Goal: Task Accomplishment & Management: Use online tool/utility

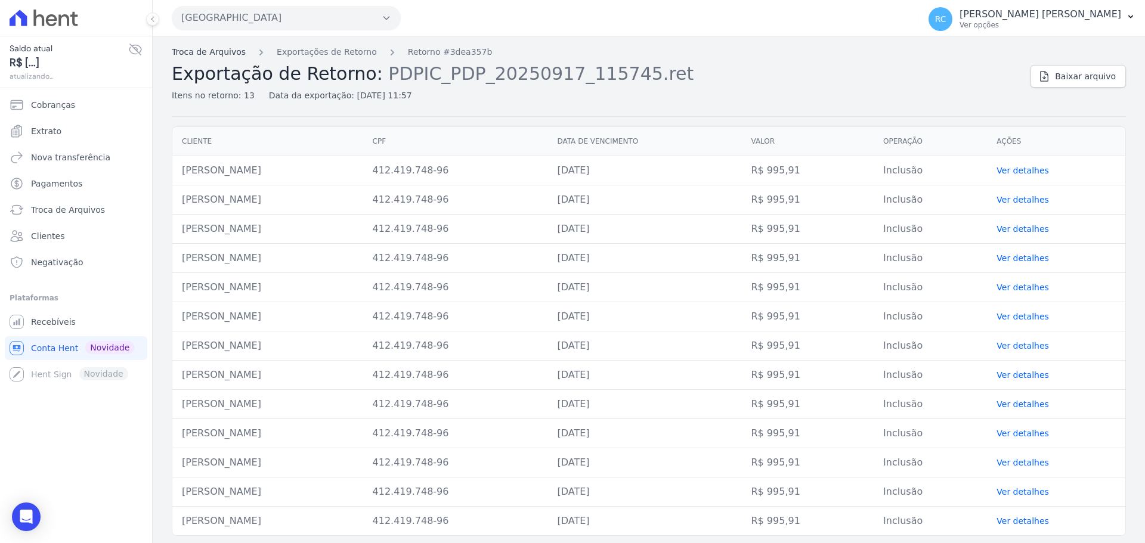
click at [198, 48] on link "Troca de Arquivos" at bounding box center [209, 52] width 74 height 13
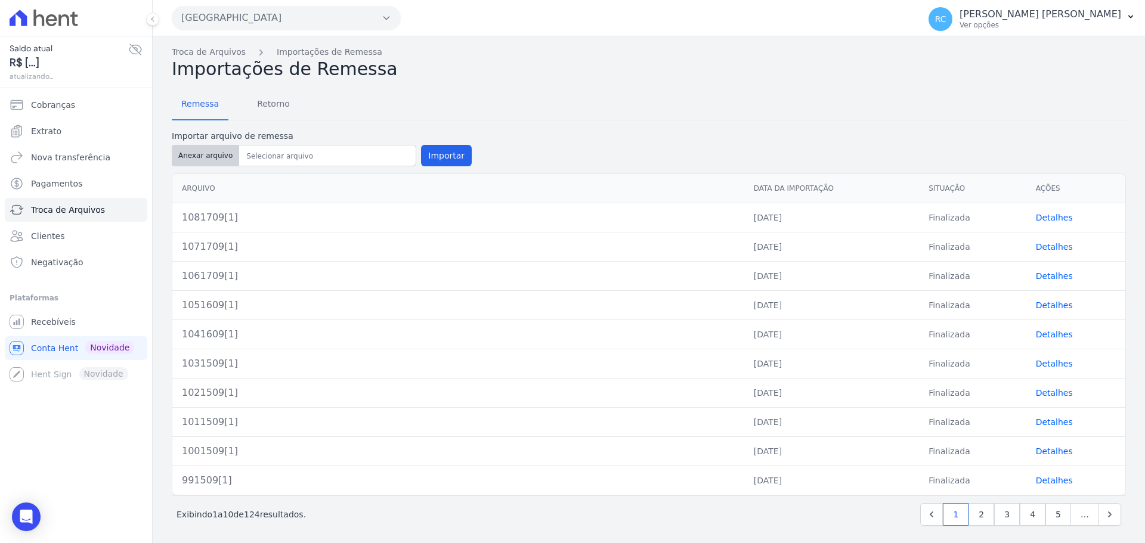
click at [195, 160] on button "Anexar arquivo" at bounding box center [205, 155] width 67 height 21
click at [211, 150] on button "Anexar arquivo" at bounding box center [205, 155] width 67 height 21
type input "1091709[1]"
click at [442, 158] on button "Importar" at bounding box center [446, 155] width 51 height 21
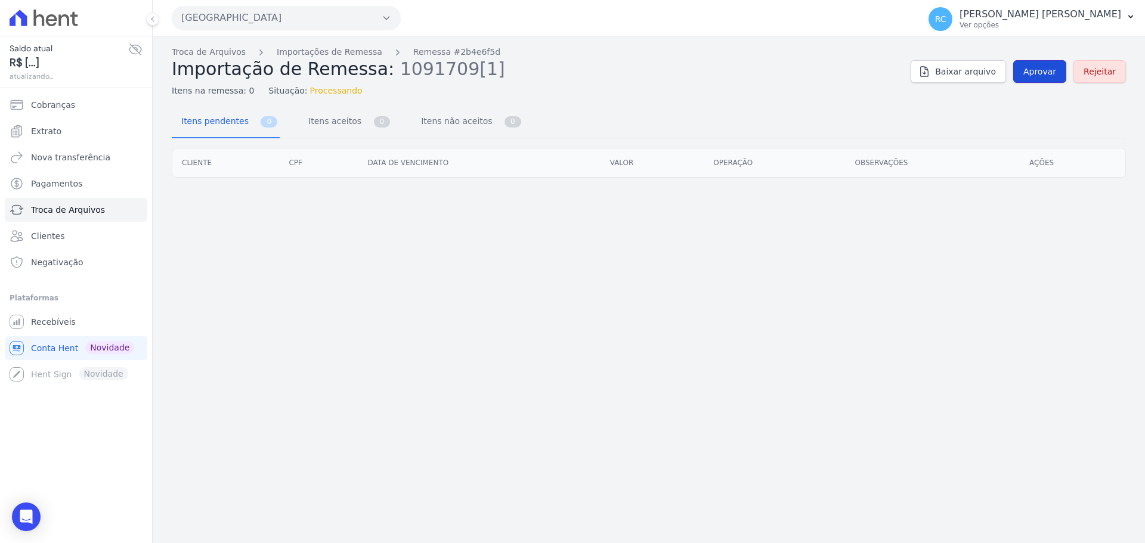
click at [1056, 76] on span "Aprovar" at bounding box center [1039, 72] width 33 height 12
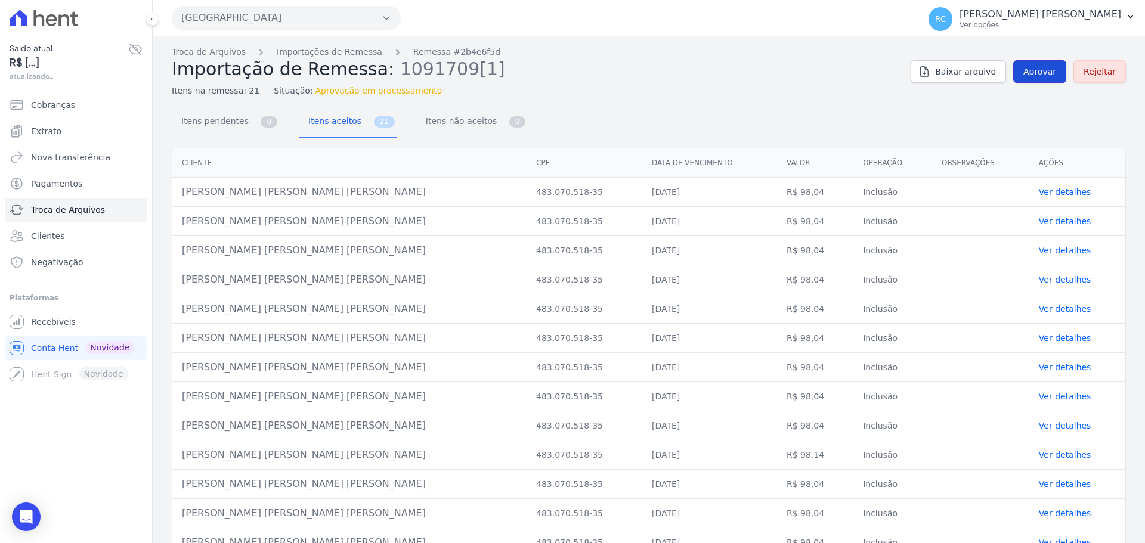
click at [1047, 66] on span "Aprovar" at bounding box center [1039, 72] width 33 height 12
click at [1026, 73] on span "Aprovar" at bounding box center [1039, 72] width 33 height 12
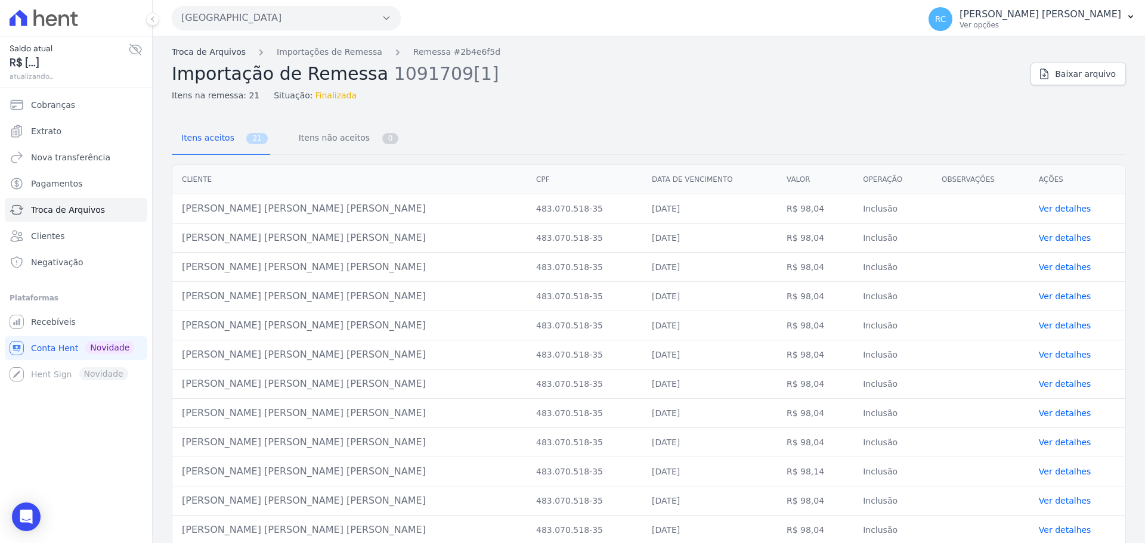
click at [191, 55] on link "Troca de Arquivos" at bounding box center [209, 52] width 74 height 13
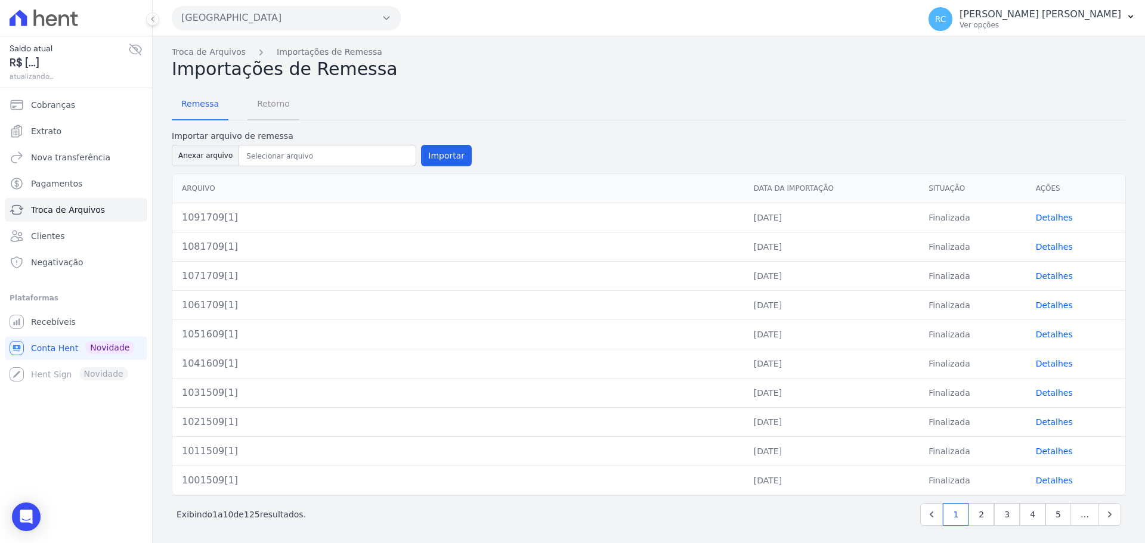
click at [281, 96] on span "Retorno" at bounding box center [273, 104] width 47 height 24
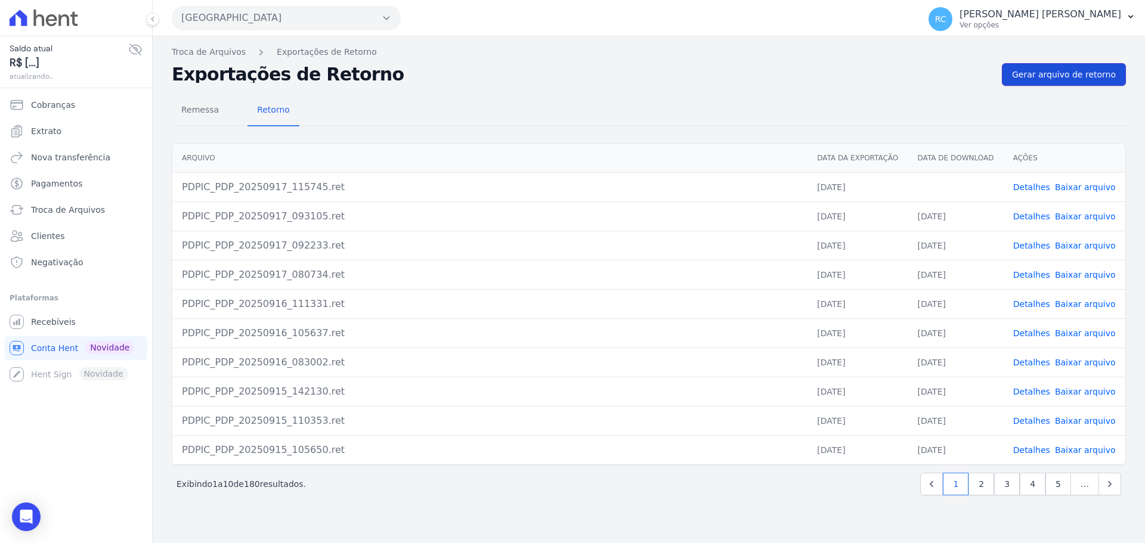
click at [1067, 79] on span "Gerar arquivo de retorno" at bounding box center [1064, 75] width 104 height 12
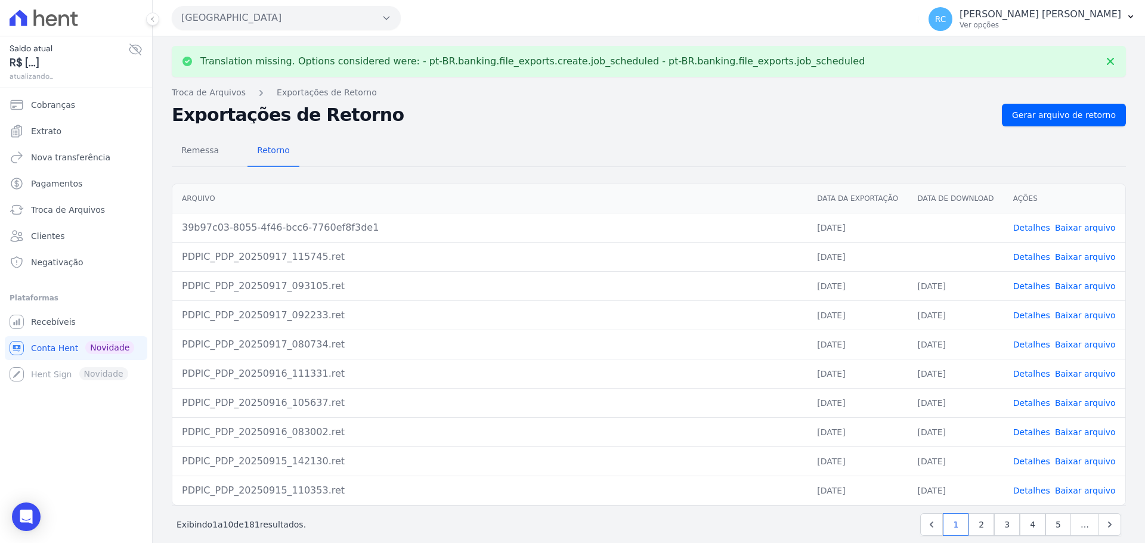
click at [1082, 227] on link "Baixar arquivo" at bounding box center [1085, 228] width 61 height 10
click at [1077, 257] on link "Baixar arquivo" at bounding box center [1085, 257] width 61 height 10
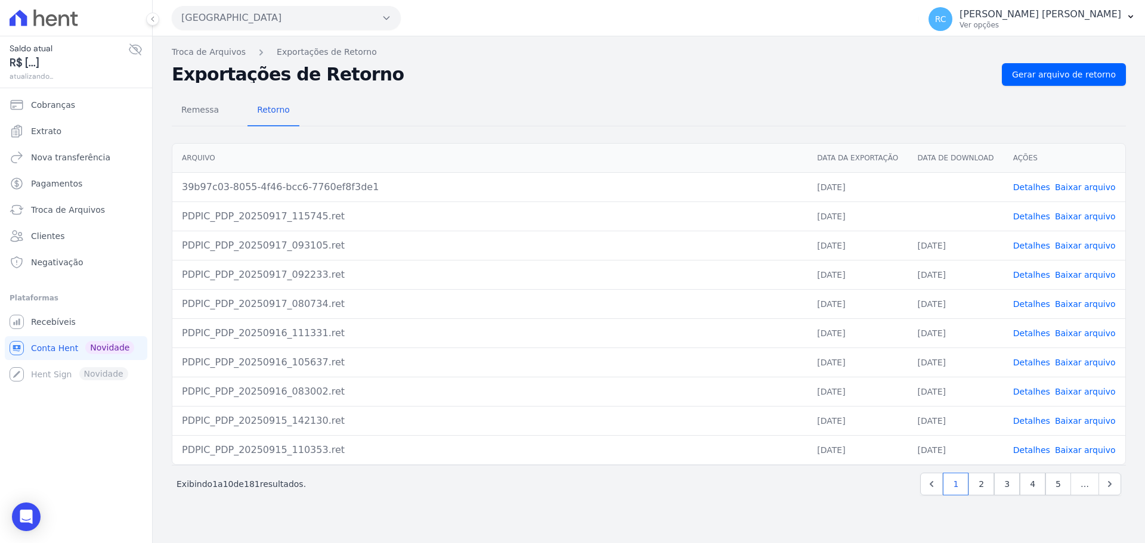
click at [819, 503] on div "Remessa Retorno [GEOGRAPHIC_DATA] Data da Exportação Data de Download Ações 39b…" at bounding box center [649, 297] width 954 height 422
click at [217, 113] on span "Remessa" at bounding box center [200, 110] width 52 height 24
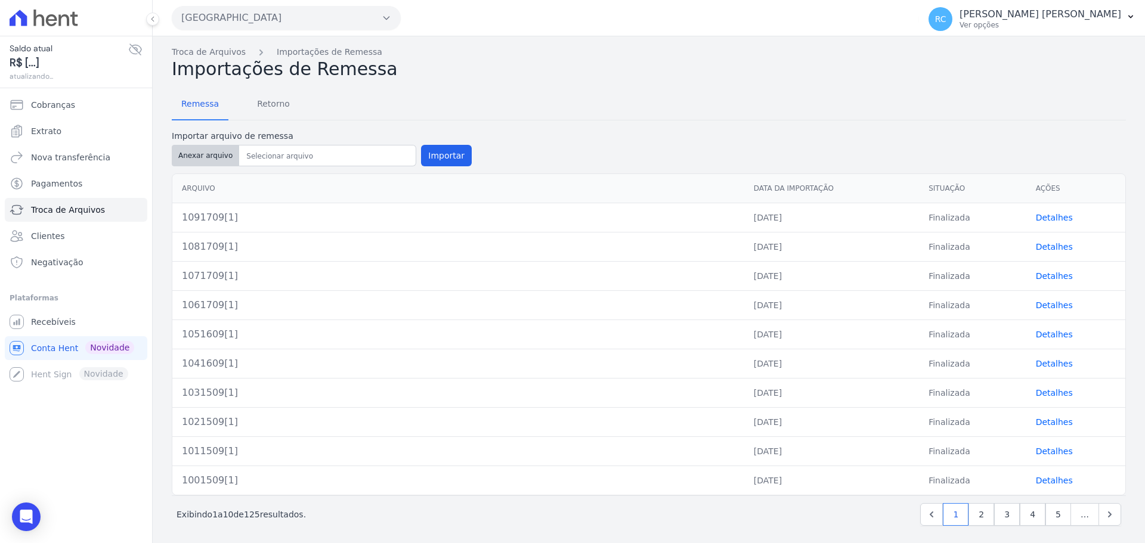
click at [197, 156] on button "Anexar arquivo" at bounding box center [205, 155] width 67 height 21
type input "1101709[1]"
click at [421, 149] on button "Importar" at bounding box center [446, 155] width 51 height 21
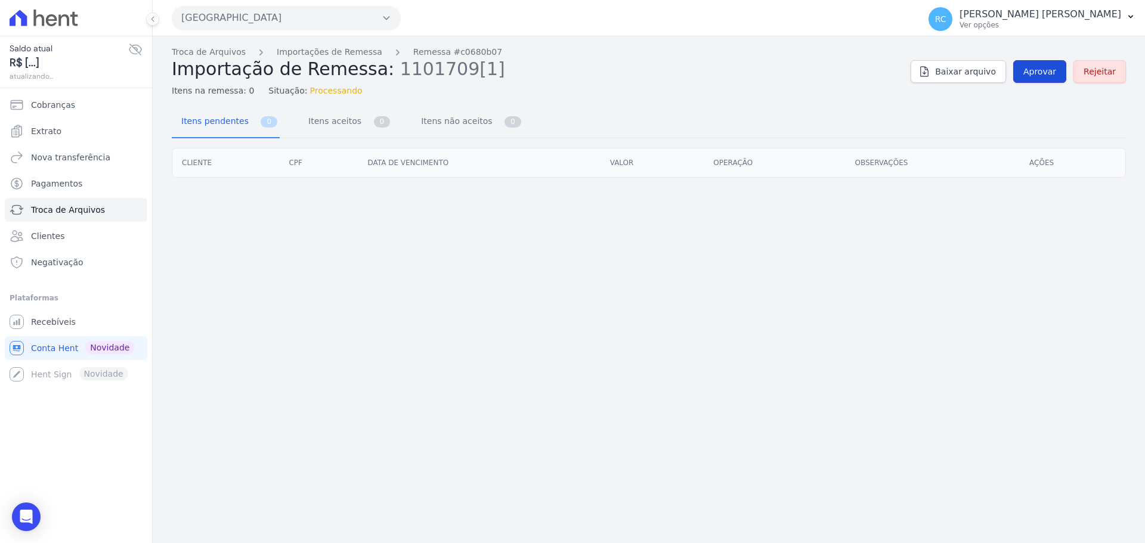
click at [1037, 61] on link "Aprovar" at bounding box center [1039, 71] width 53 height 23
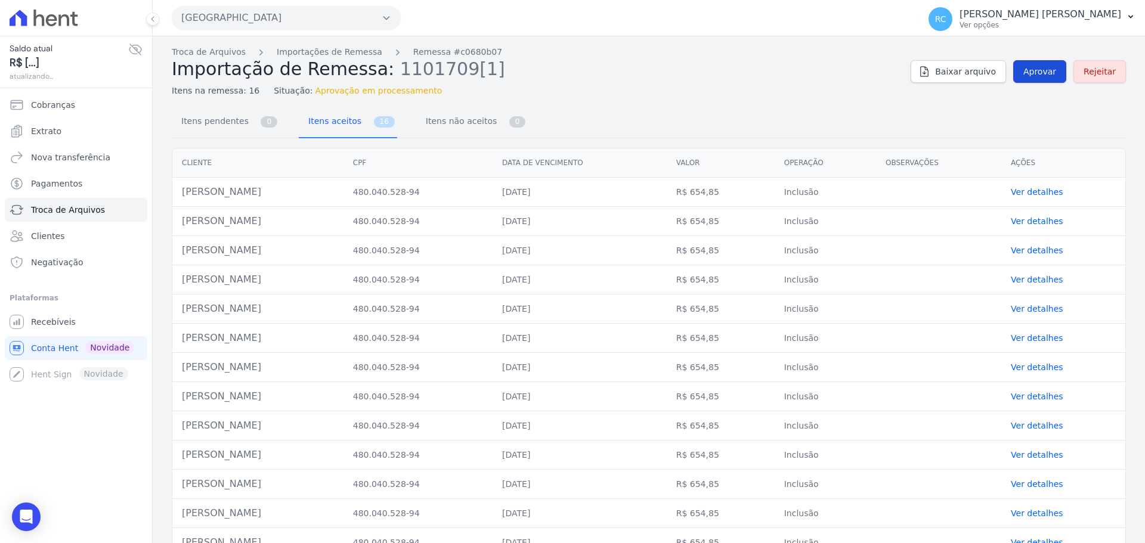
click at [1026, 72] on span "Aprovar" at bounding box center [1039, 72] width 33 height 12
click at [1025, 73] on span "Aprovar" at bounding box center [1039, 72] width 33 height 12
click at [1034, 73] on span "Aprovar" at bounding box center [1039, 72] width 33 height 12
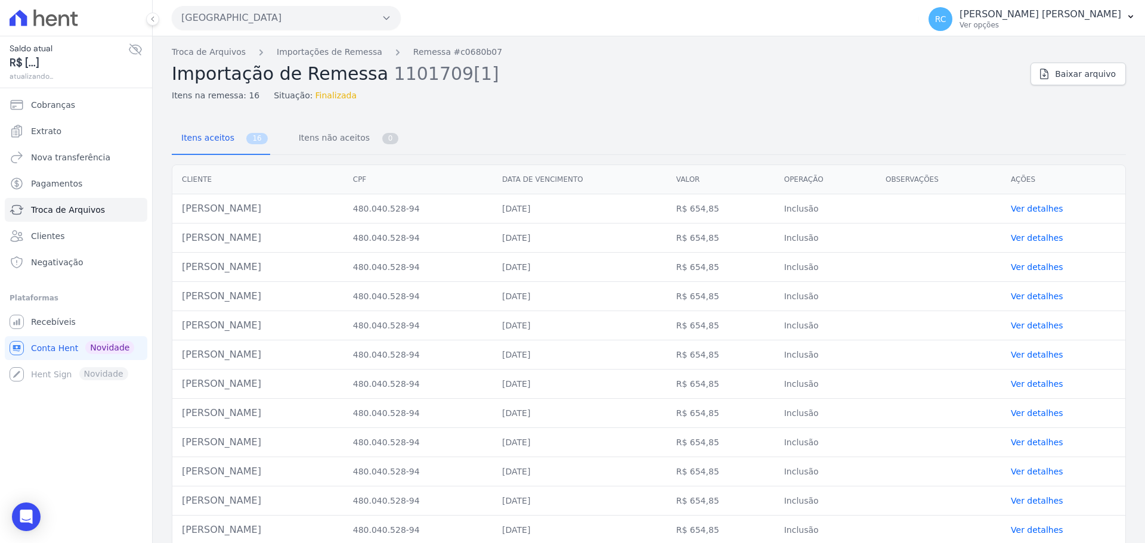
drag, startPoint x: 275, startPoint y: 205, endPoint x: 176, endPoint y: 201, distance: 99.7
click at [178, 201] on td "[PERSON_NAME]" at bounding box center [257, 208] width 171 height 29
copy td "[PERSON_NAME]"
click at [191, 51] on link "Troca de Arquivos" at bounding box center [209, 52] width 74 height 13
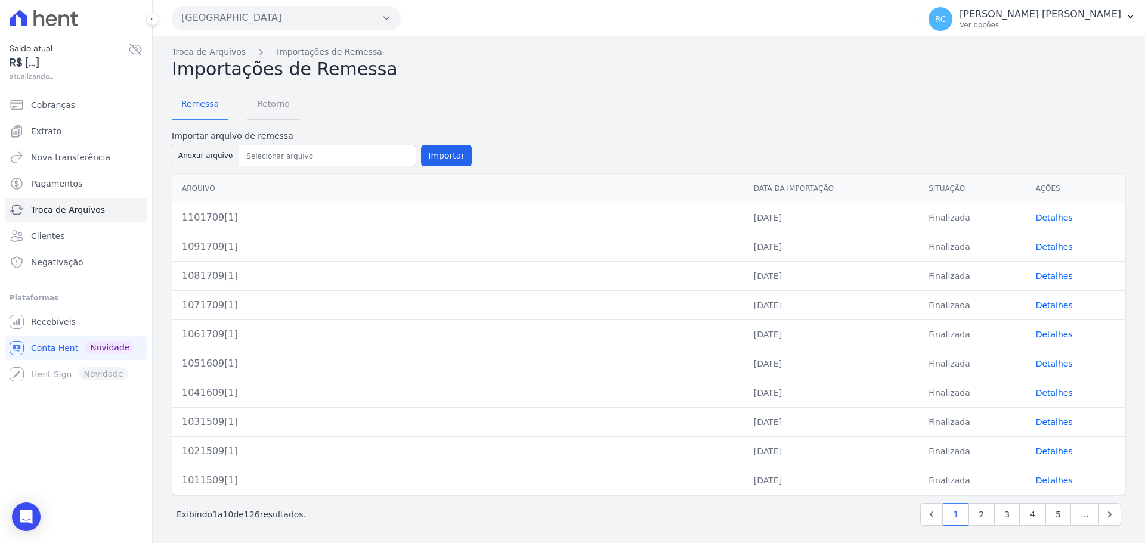
click at [261, 104] on span "Retorno" at bounding box center [273, 104] width 47 height 24
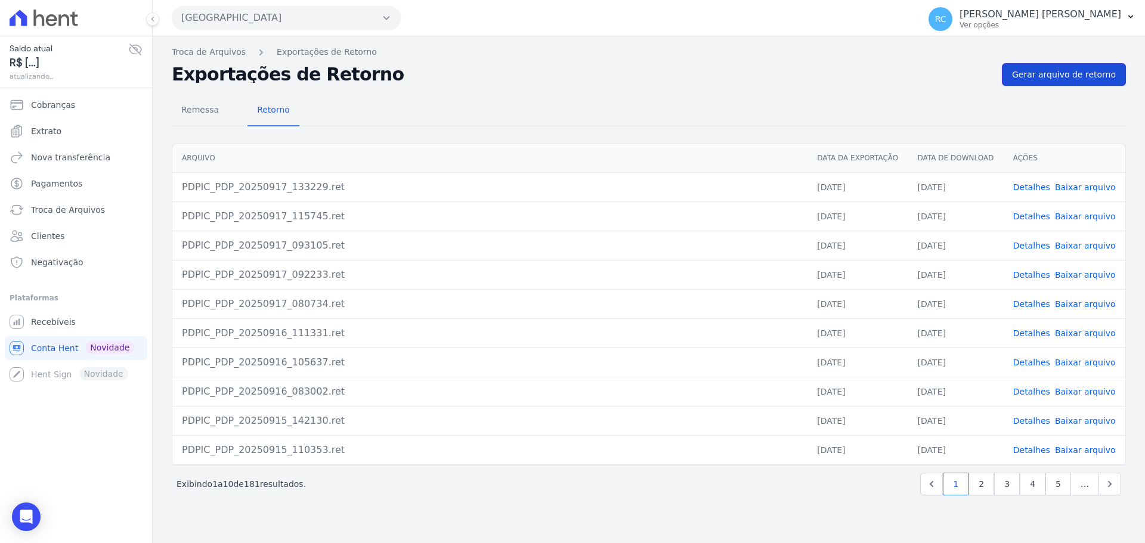
click at [1084, 70] on span "Gerar arquivo de retorno" at bounding box center [1064, 75] width 104 height 12
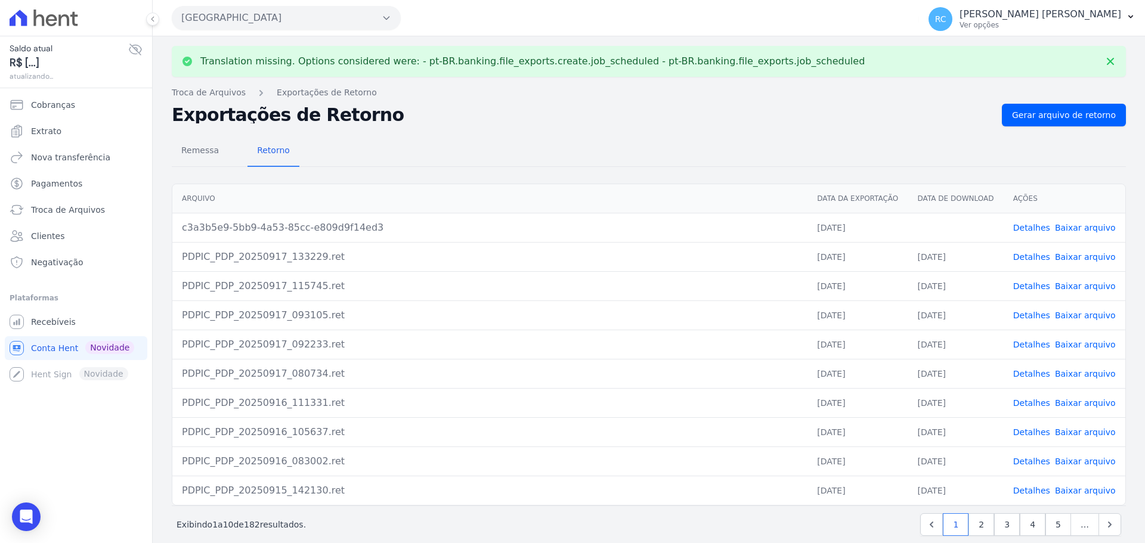
click at [1069, 227] on link "Baixar arquivo" at bounding box center [1085, 228] width 61 height 10
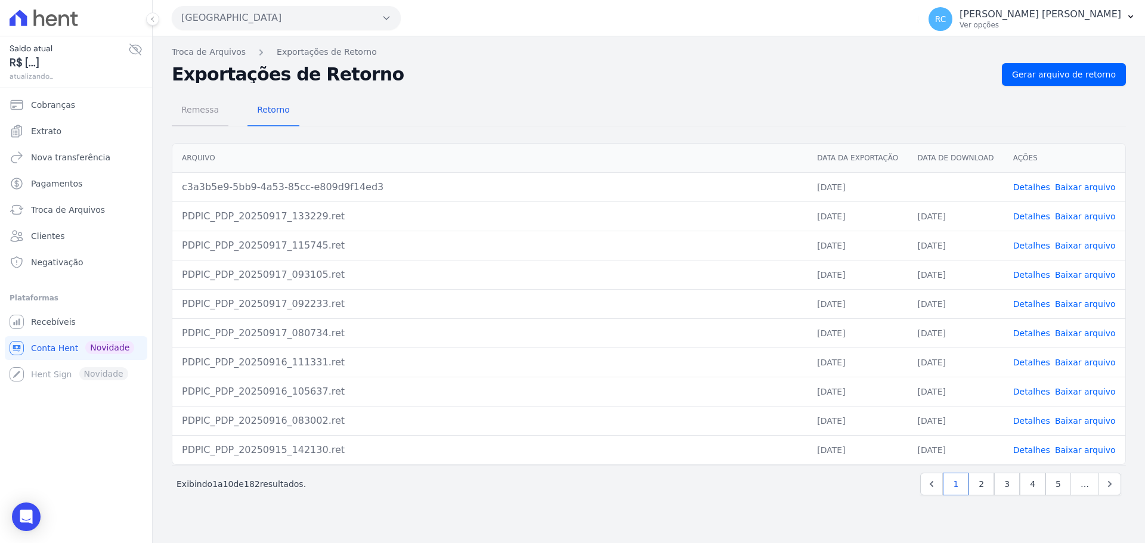
click at [207, 110] on span "Remessa" at bounding box center [200, 110] width 52 height 24
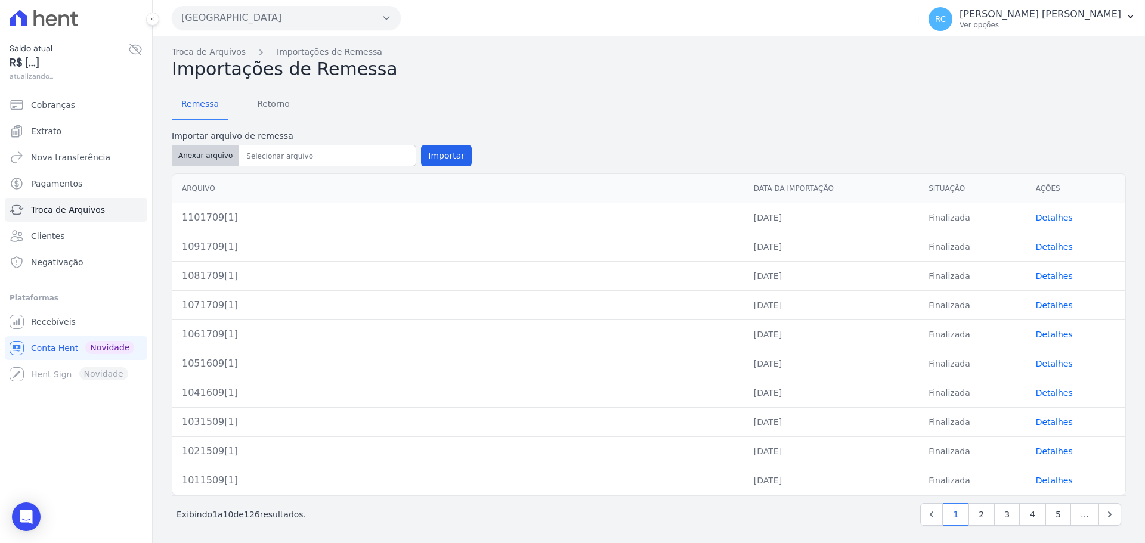
click at [192, 151] on button "Anexar arquivo" at bounding box center [205, 155] width 67 height 21
type input "1111709[1]"
click at [435, 150] on button "Importar" at bounding box center [446, 155] width 51 height 21
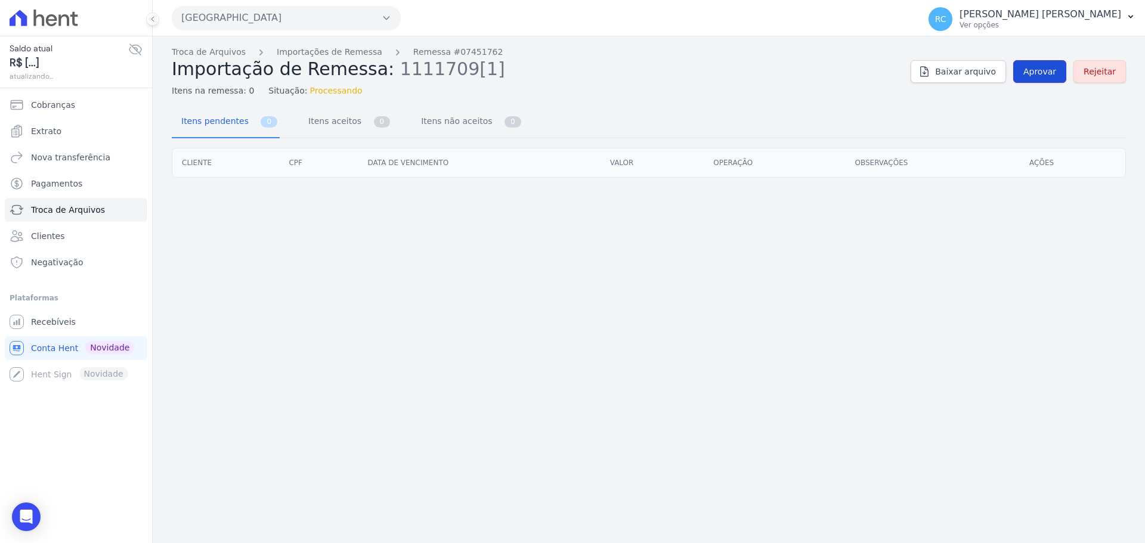
click at [1043, 66] on span "Aprovar" at bounding box center [1039, 72] width 33 height 12
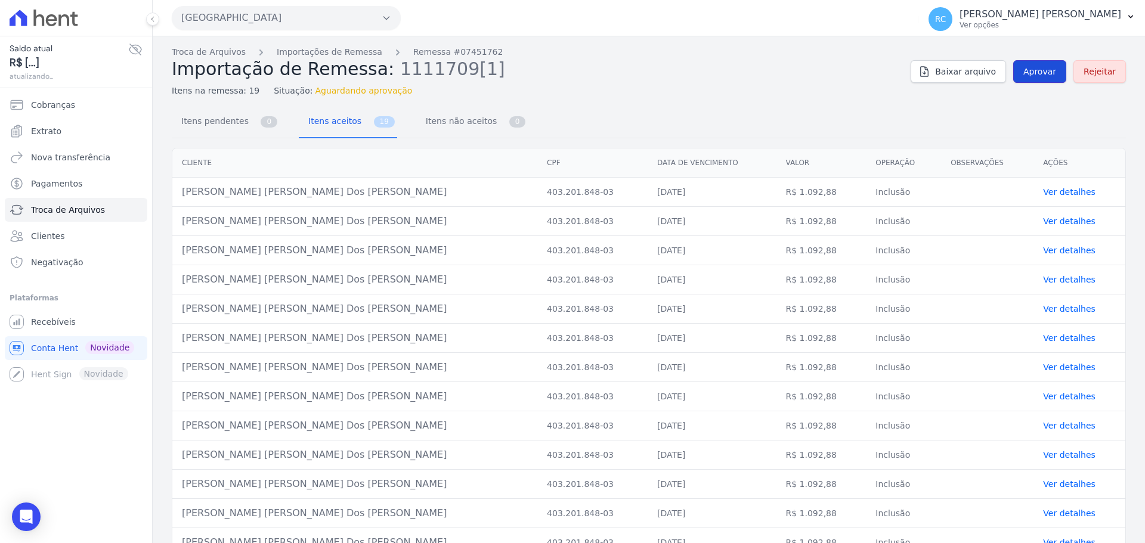
click at [1030, 77] on link "Aprovar" at bounding box center [1039, 71] width 53 height 23
click at [1027, 76] on span "Aprovar" at bounding box center [1039, 72] width 33 height 12
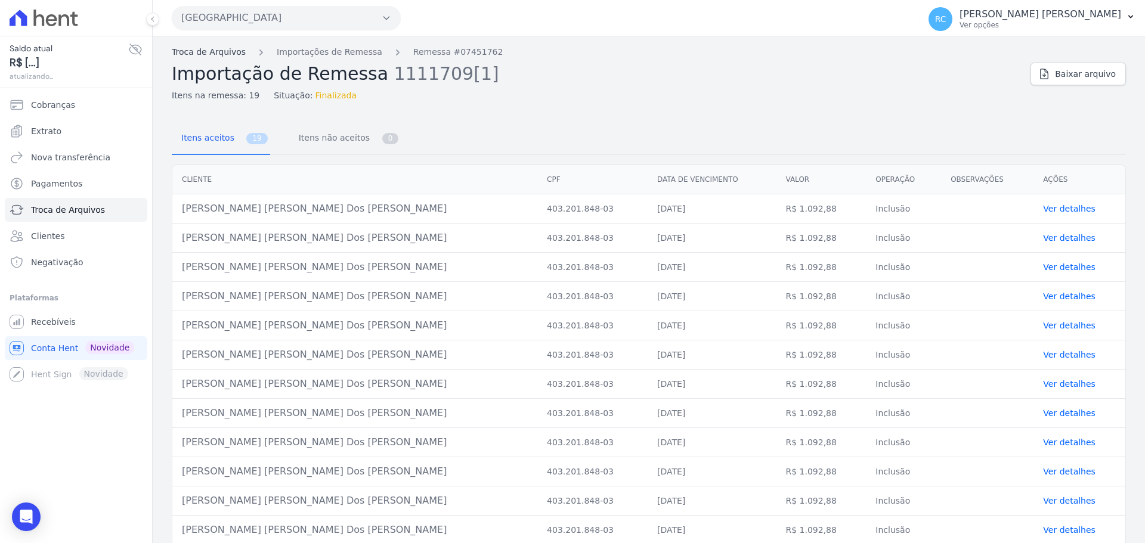
click at [216, 49] on link "Troca de Arquivos" at bounding box center [209, 52] width 74 height 13
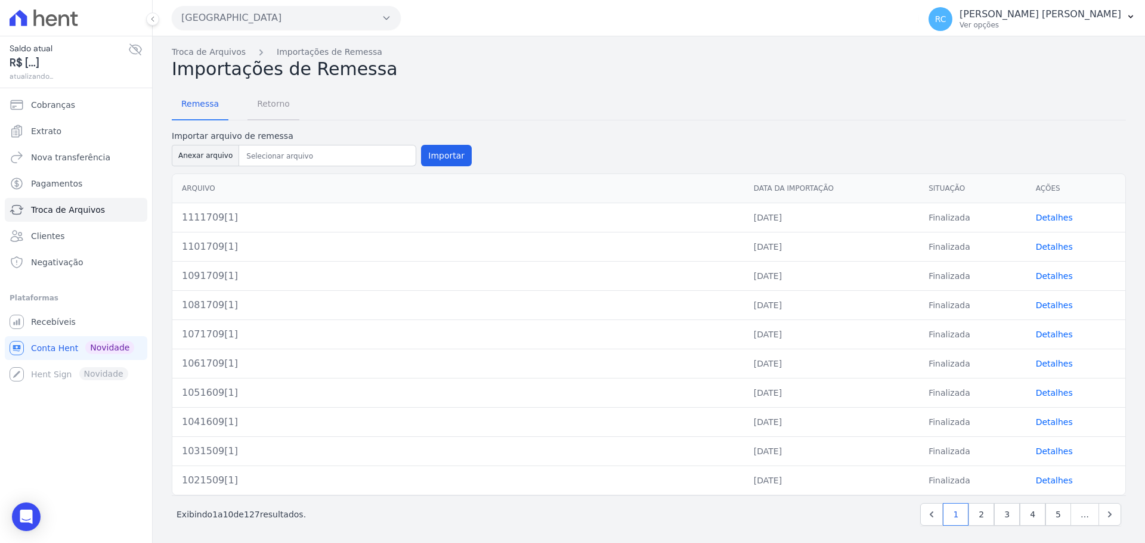
click at [271, 103] on span "Retorno" at bounding box center [273, 104] width 47 height 24
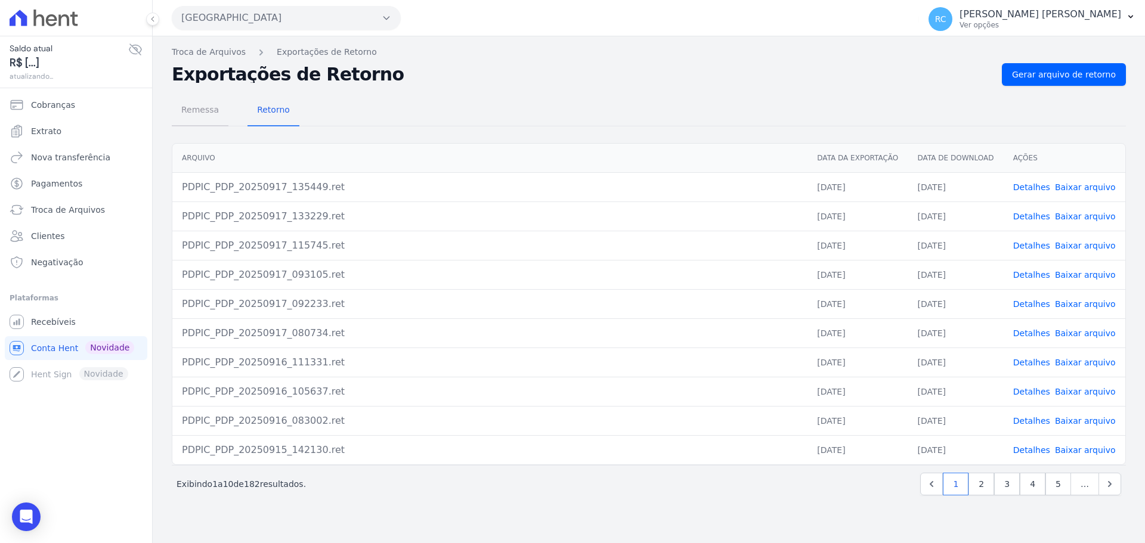
click at [207, 107] on span "Remessa" at bounding box center [200, 110] width 52 height 24
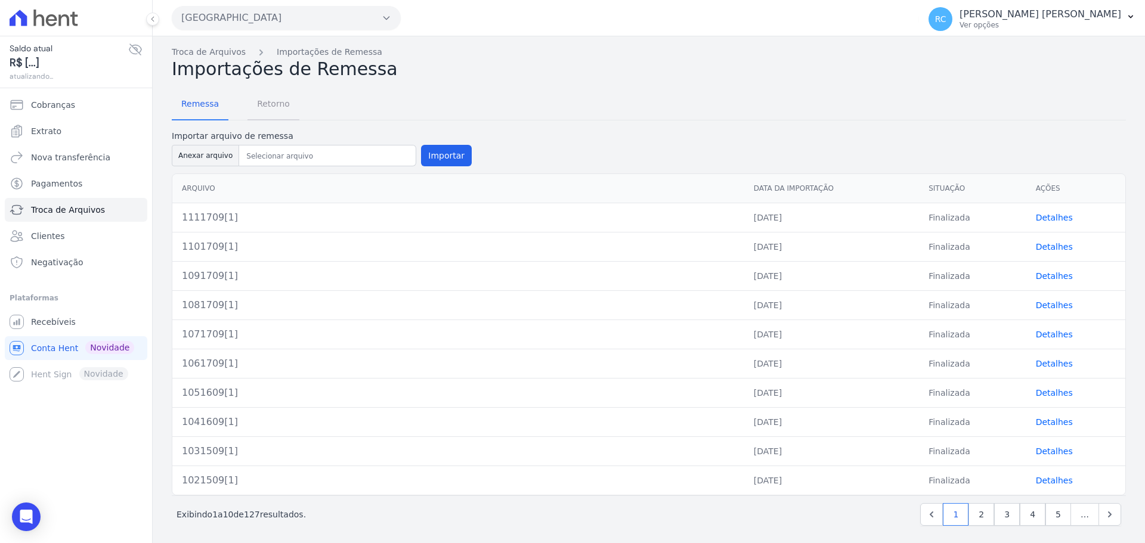
click at [270, 113] on span "Retorno" at bounding box center [273, 104] width 47 height 24
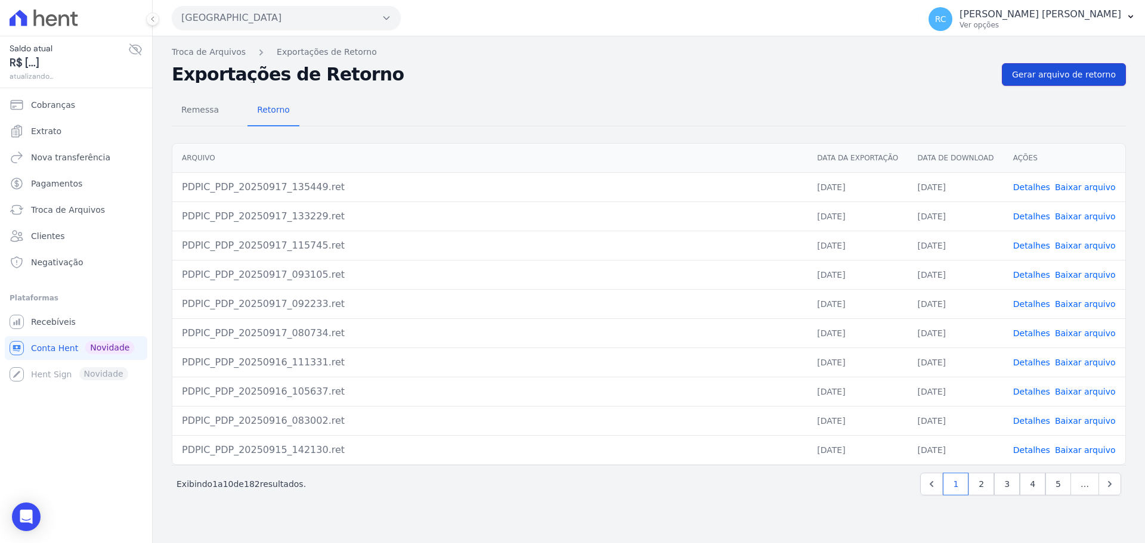
click at [1049, 76] on span "Gerar arquivo de retorno" at bounding box center [1064, 75] width 104 height 12
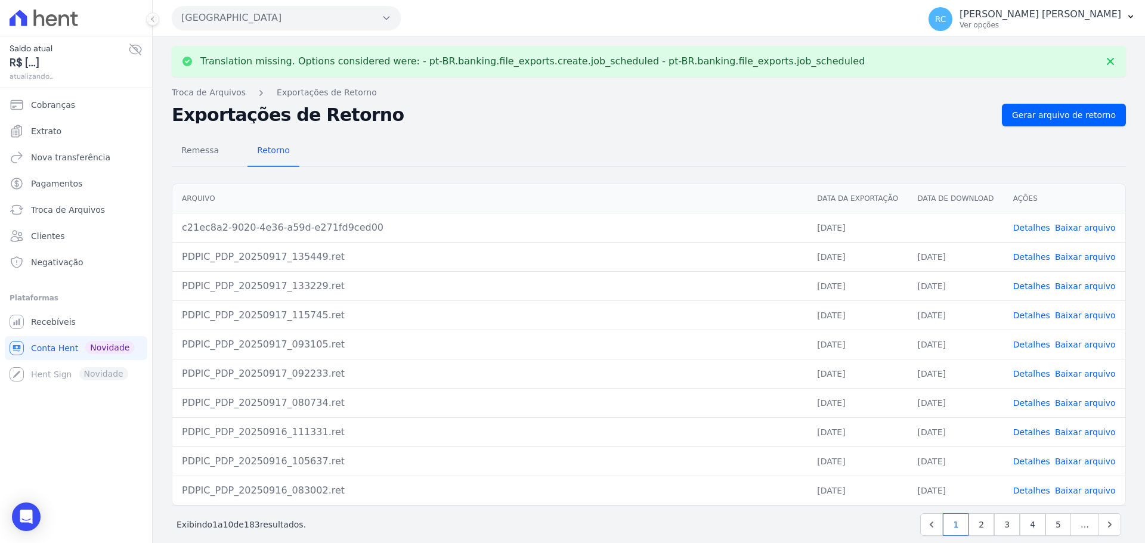
click at [1069, 226] on link "Baixar arquivo" at bounding box center [1085, 228] width 61 height 10
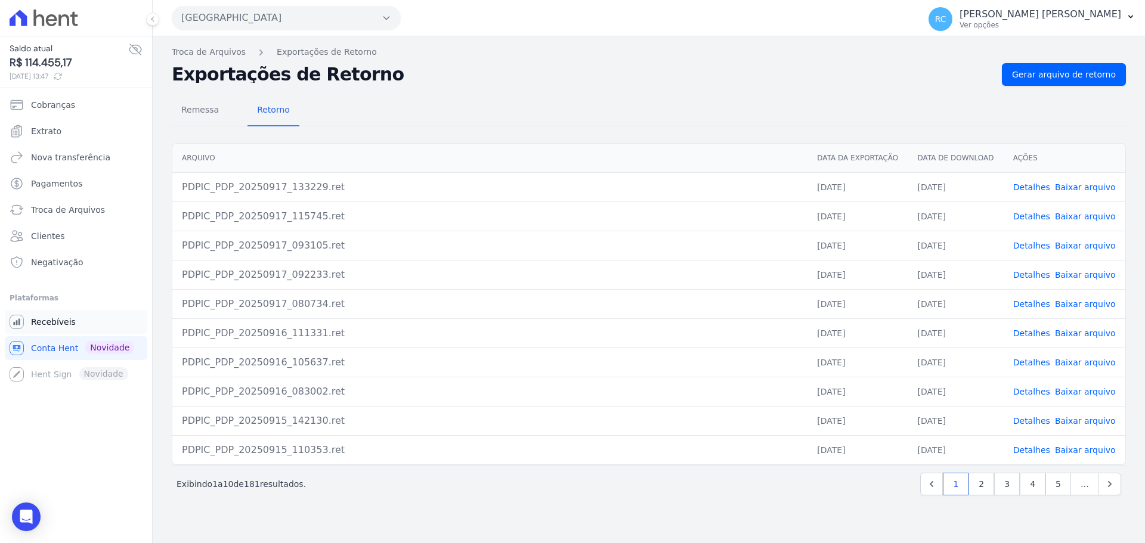
click at [57, 321] on span "Recebíveis" at bounding box center [53, 322] width 45 height 12
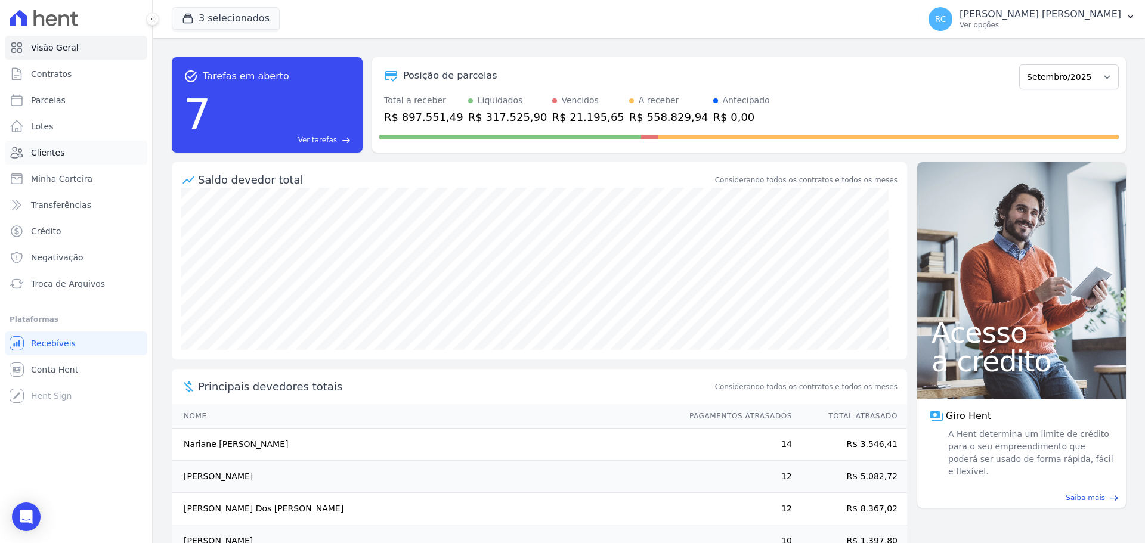
click at [74, 150] on link "Clientes" at bounding box center [76, 153] width 142 height 24
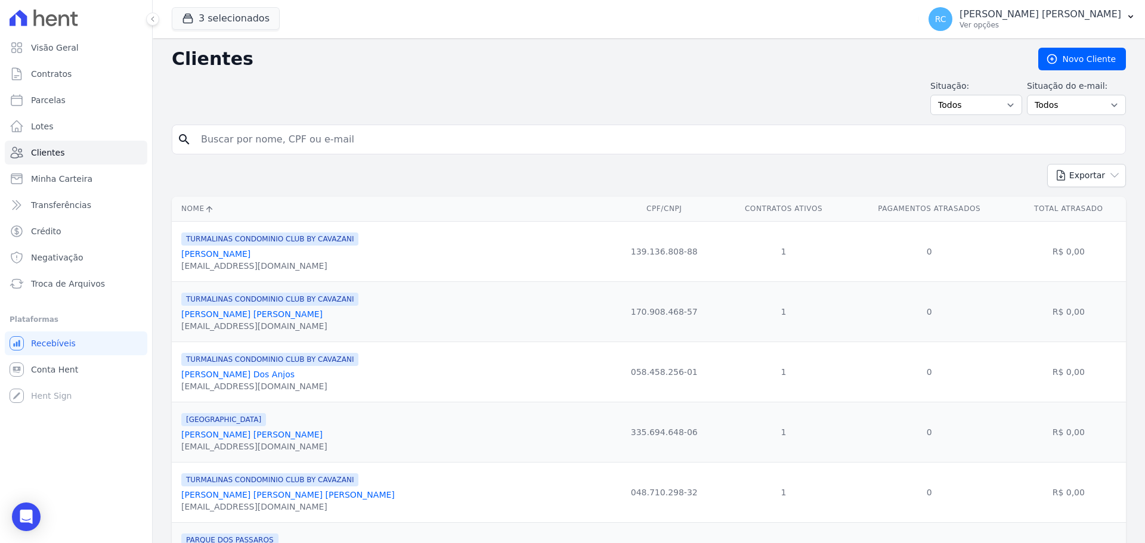
click at [234, 145] on input "search" at bounding box center [657, 140] width 926 height 24
paste input "ADRIELLY ALVES SANTOS"
type input "ADRIELLY ALVES SANTOS"
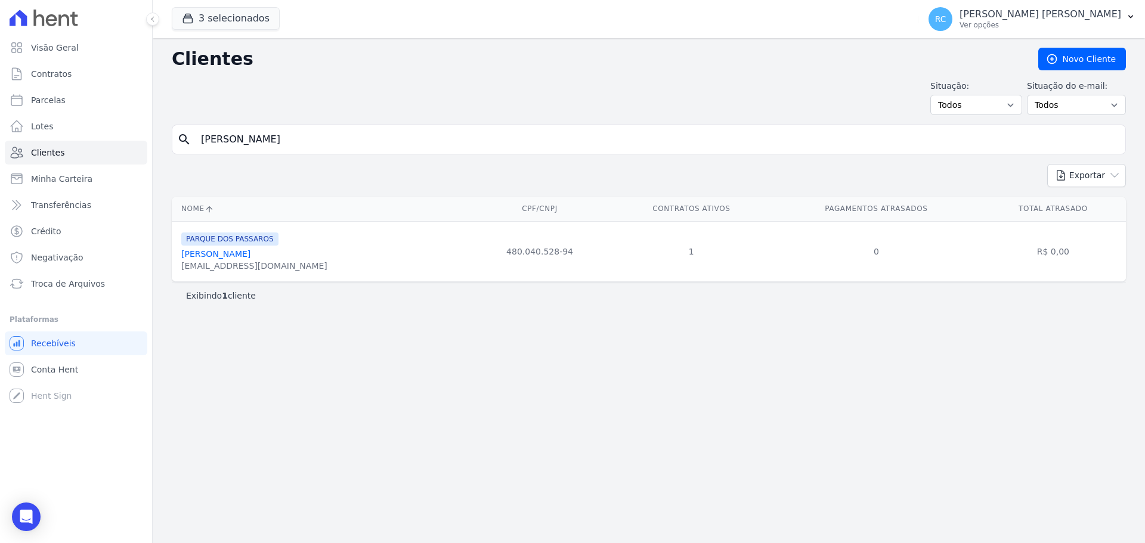
drag, startPoint x: 82, startPoint y: 111, endPoint x: 0, endPoint y: 104, distance: 82.6
click at [0, 104] on div "Visão Geral Contratos Parcelas Lotes Clientes Minha Carteira Transferências Cré…" at bounding box center [572, 271] width 1145 height 543
paste input "NNE KAROLINE DO"
type input "ANNE KAROLINE DOS SANTOS"
